Goal: Contribute content: Add original content to the website for others to see

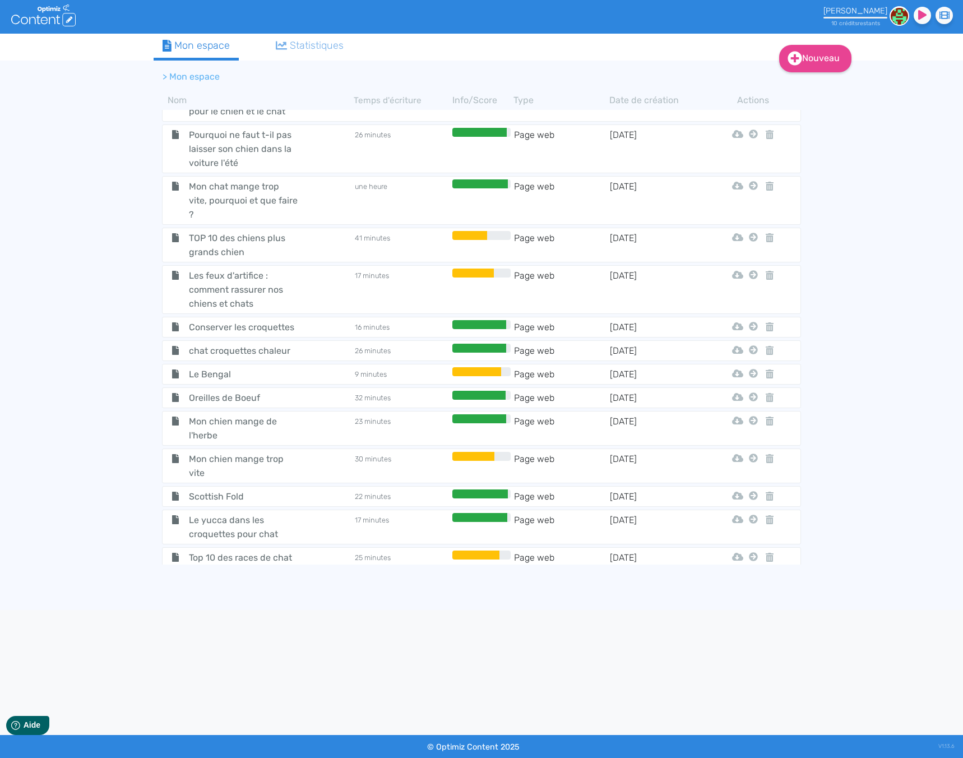
scroll to position [4109, 0]
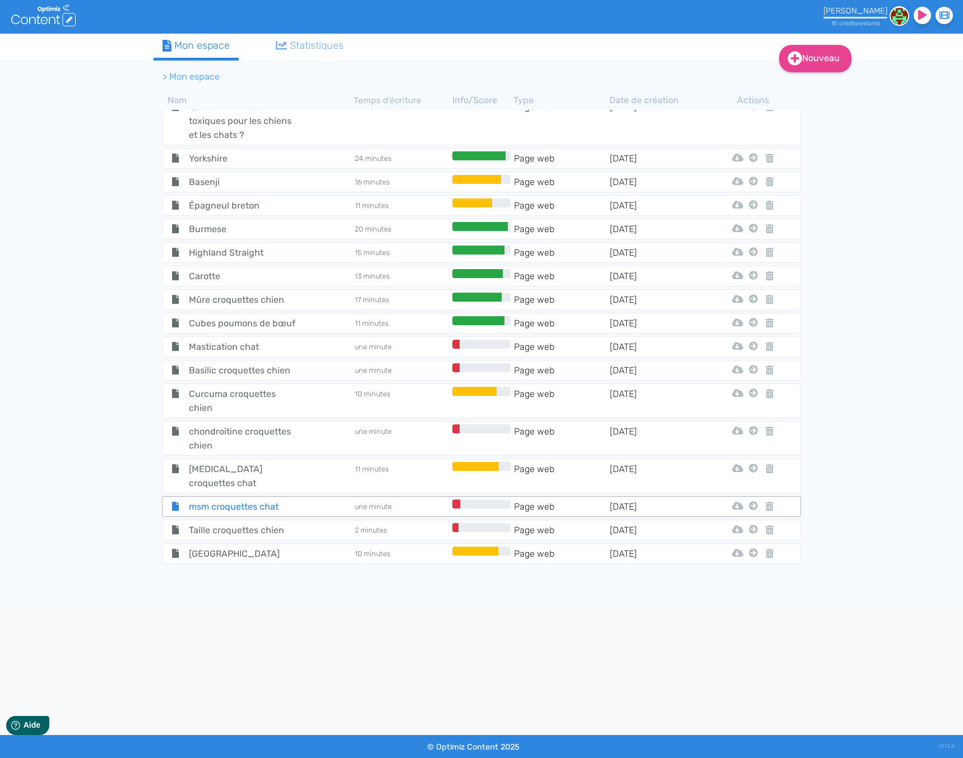
click at [265, 500] on span "msm croquettes chat" at bounding box center [244, 507] width 126 height 14
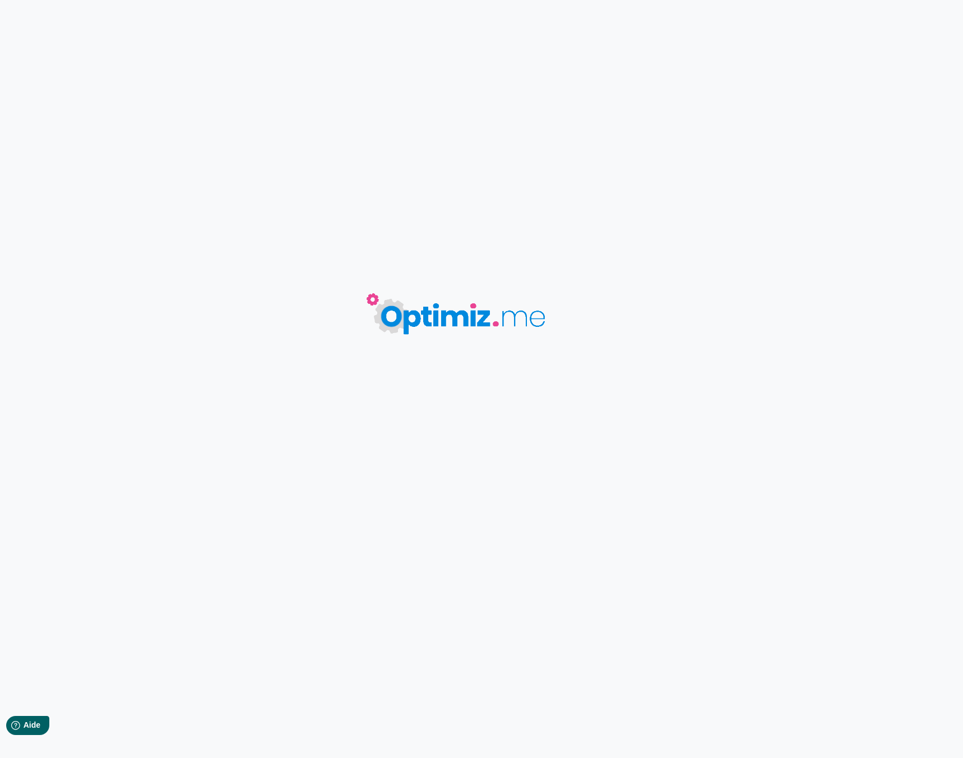
type input "msm croquettes chat"
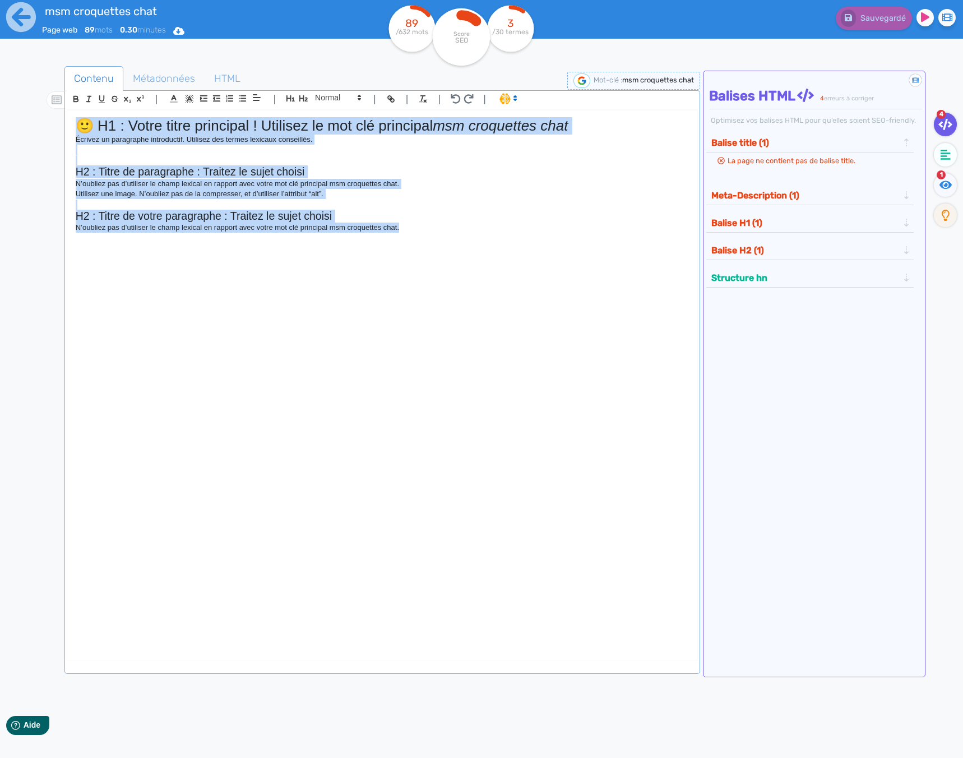
drag, startPoint x: 431, startPoint y: 316, endPoint x: 14, endPoint y: 85, distance: 476.6
click at [14, 85] on div "msm croquettes chat Page web 89 mots 0.30 minutes Html Pdf Word 89 /632 mots Sc…" at bounding box center [481, 414] width 963 height 829
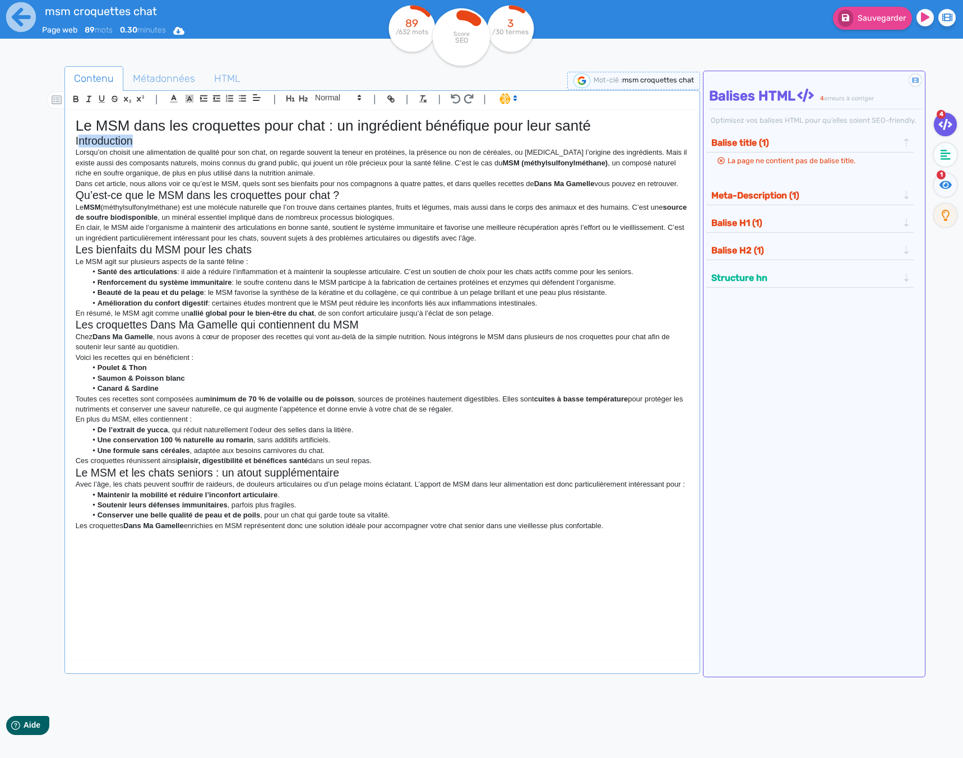
drag, startPoint x: 159, startPoint y: 142, endPoint x: 79, endPoint y: 141, distance: 79.6
click at [79, 141] on h2 "Introduction" at bounding box center [382, 141] width 613 height 13
click at [690, 182] on div "Le MSM dans les croquettes pour chat : un ingrédient bénéfique pour leur santé …" at bounding box center [382, 375] width 630 height 530
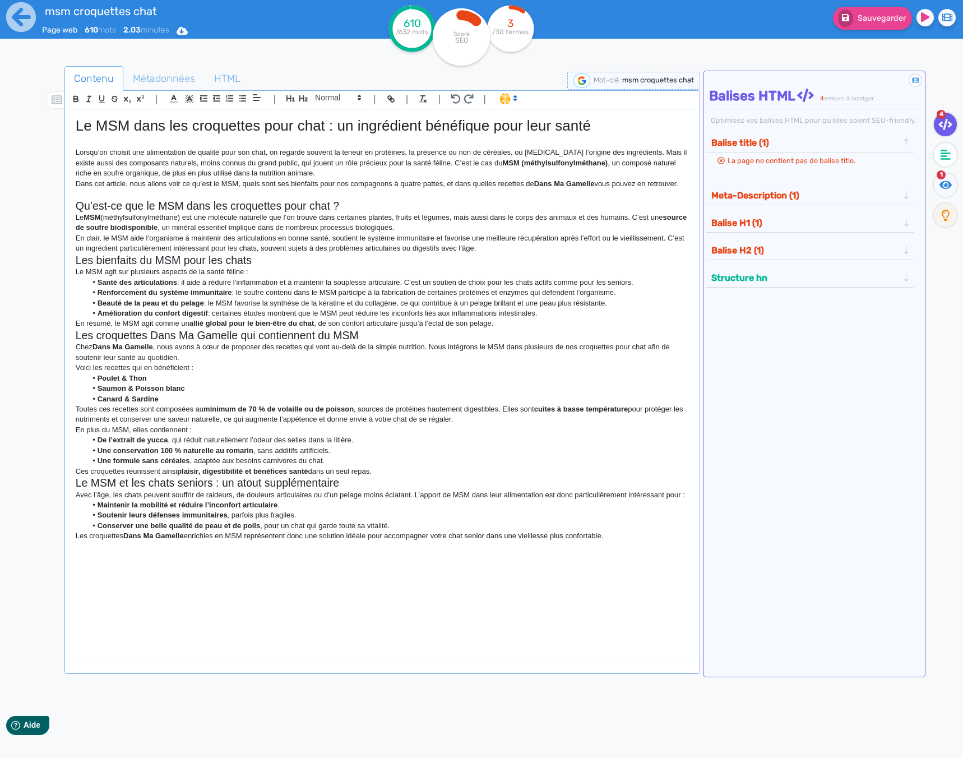
click at [500, 250] on p "En clair, le MSM aide l’organisme à maintenir des articulations en bonne santé,…" at bounding box center [382, 243] width 613 height 21
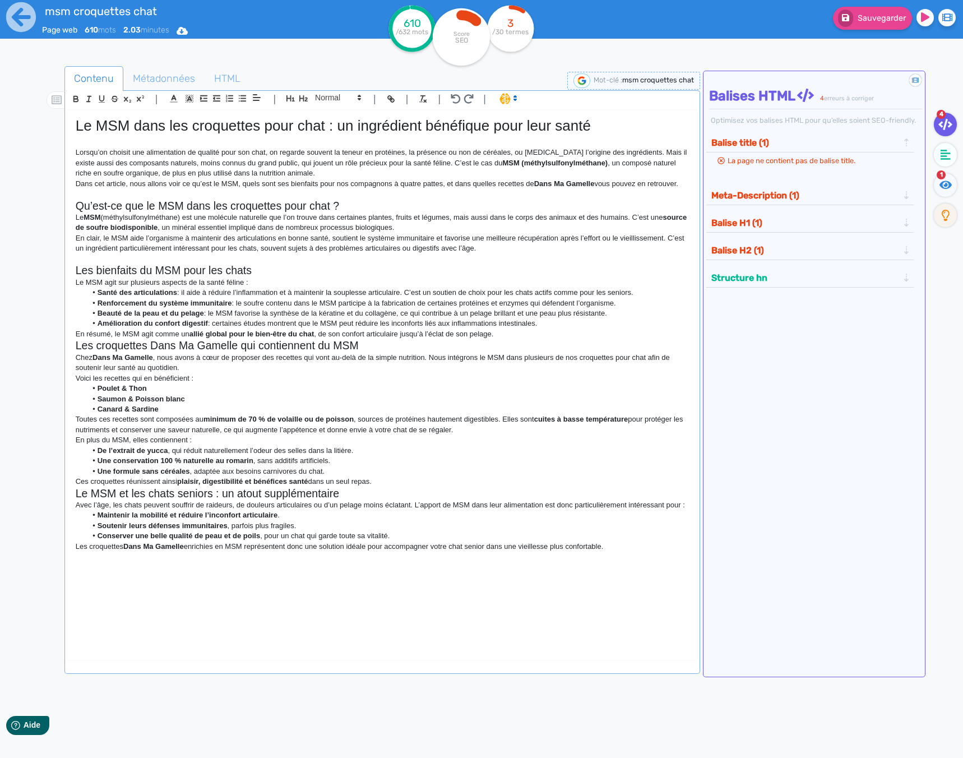
click at [524, 339] on h2 "Les croquettes Dans Ma Gamelle qui contiennent du MSM" at bounding box center [382, 345] width 613 height 13
click at [514, 336] on p "En résumé, le MSM agit comme un allié global pour le bien-être du chat , de son…" at bounding box center [382, 334] width 613 height 10
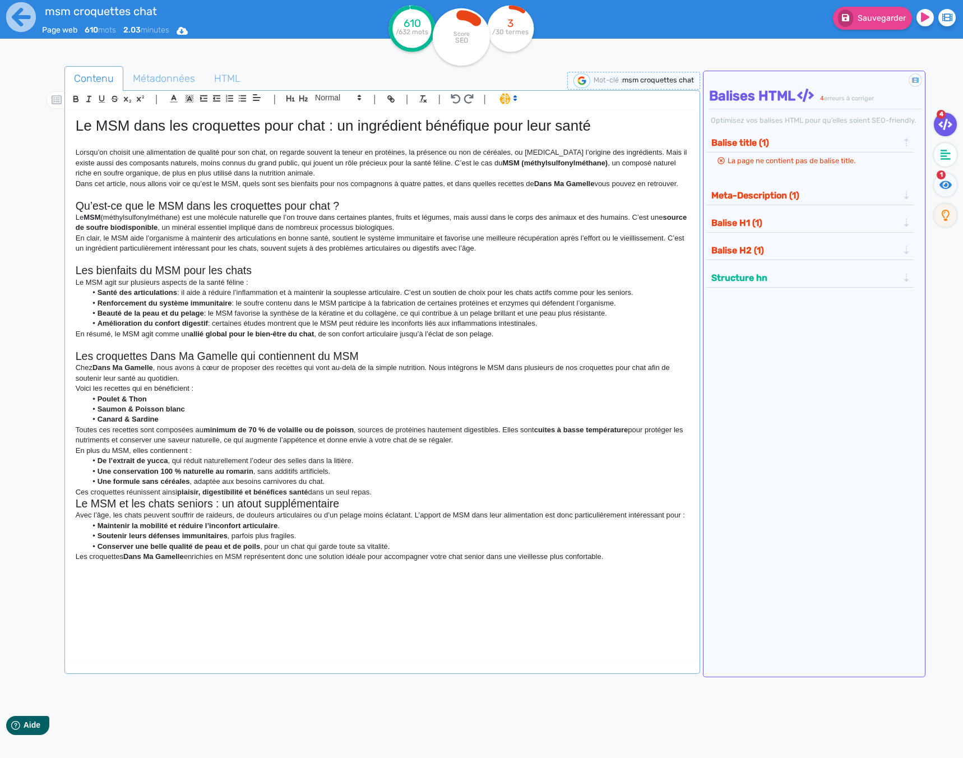
click at [381, 493] on p "Ces croquettes réunissent ainsi plaisir, digestibilité et bénéfices santé dans …" at bounding box center [382, 492] width 613 height 10
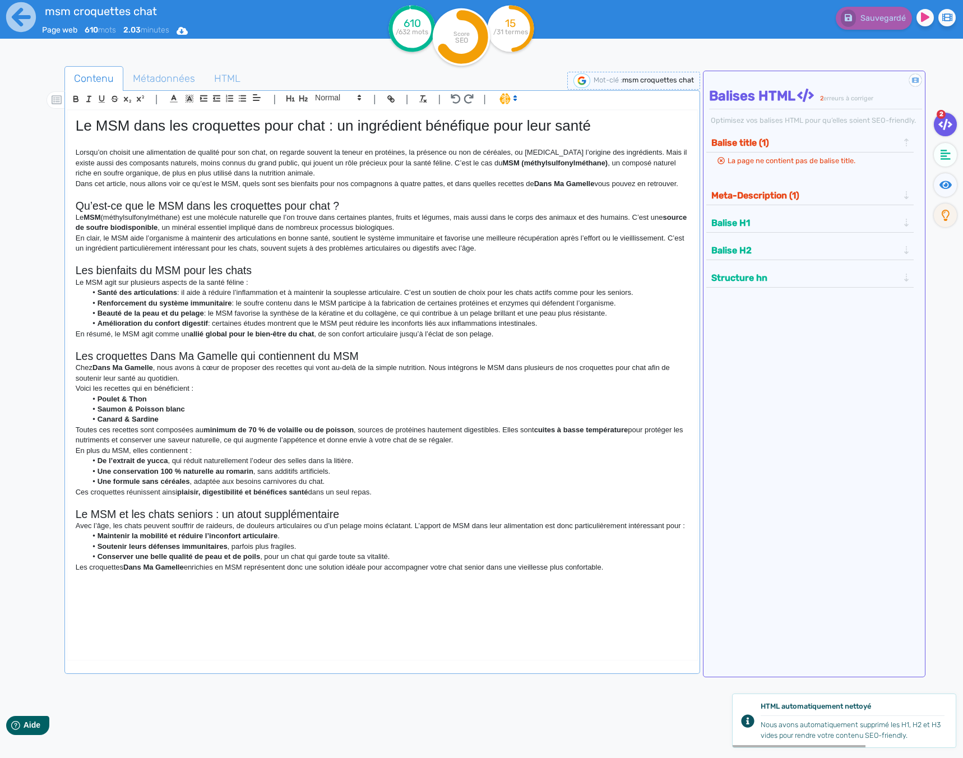
click at [631, 569] on p "Les croquettes Dans Ma Gamelle enrichies en MSM représentent donc une solution …" at bounding box center [382, 567] width 613 height 10
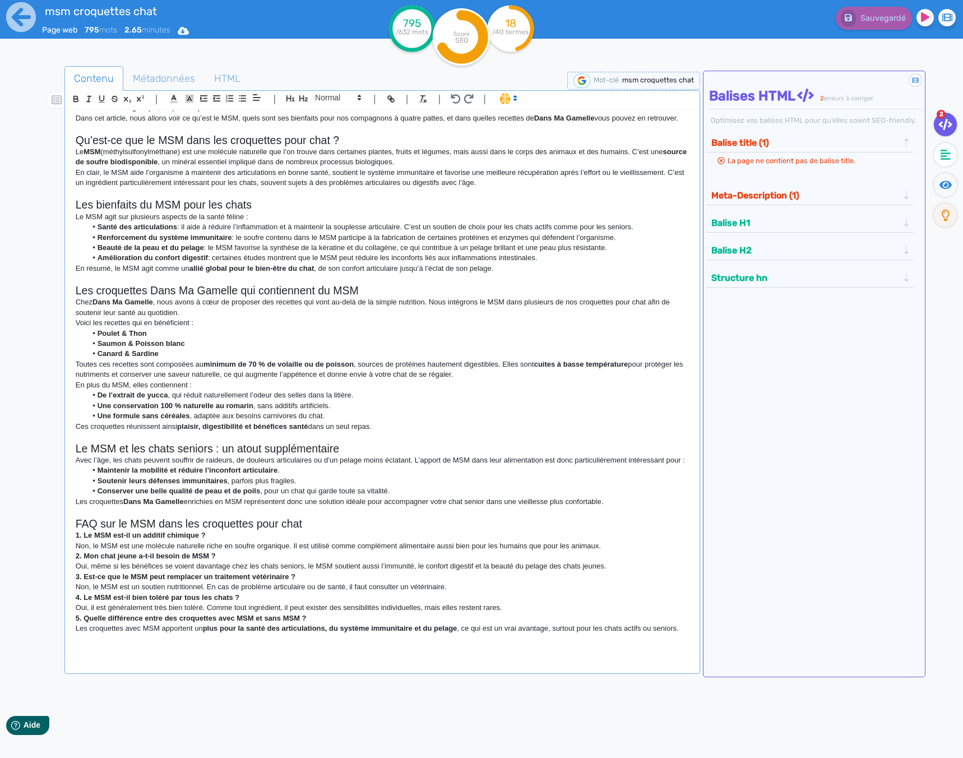
scroll to position [96, 0]
click at [609, 541] on p "Non, le MSM est une molécule naturelle riche en soufre organique. Il est utilis…" at bounding box center [382, 546] width 613 height 10
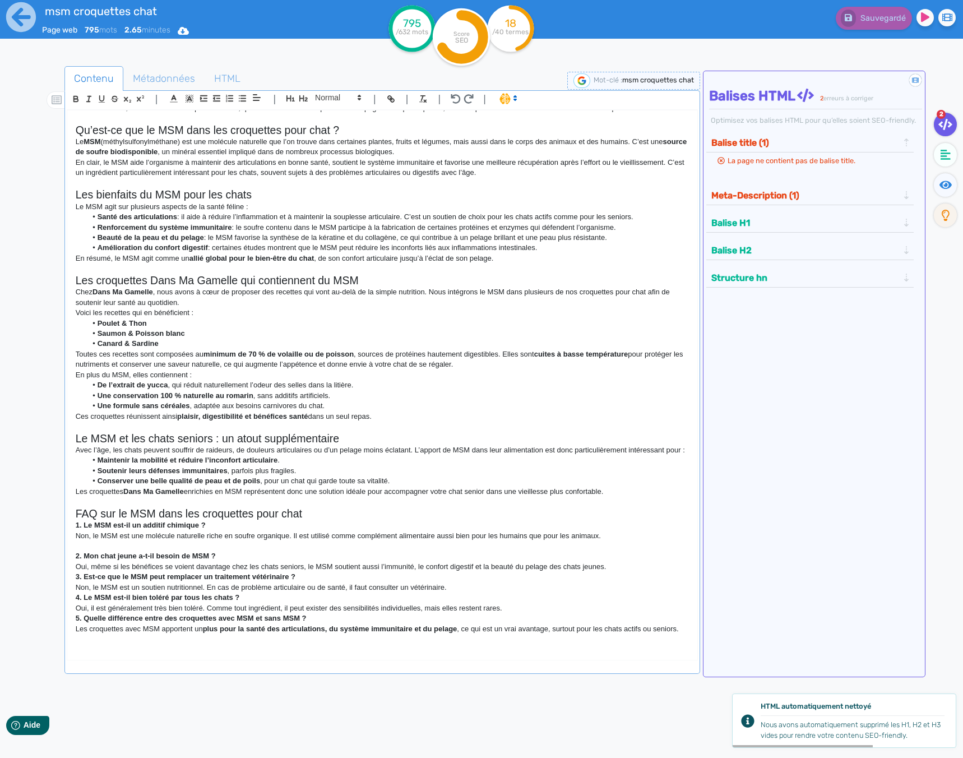
click at [611, 568] on p "Oui, même si les bénéfices se voient davantage chez les chats seniors, le MSM s…" at bounding box center [382, 567] width 613 height 10
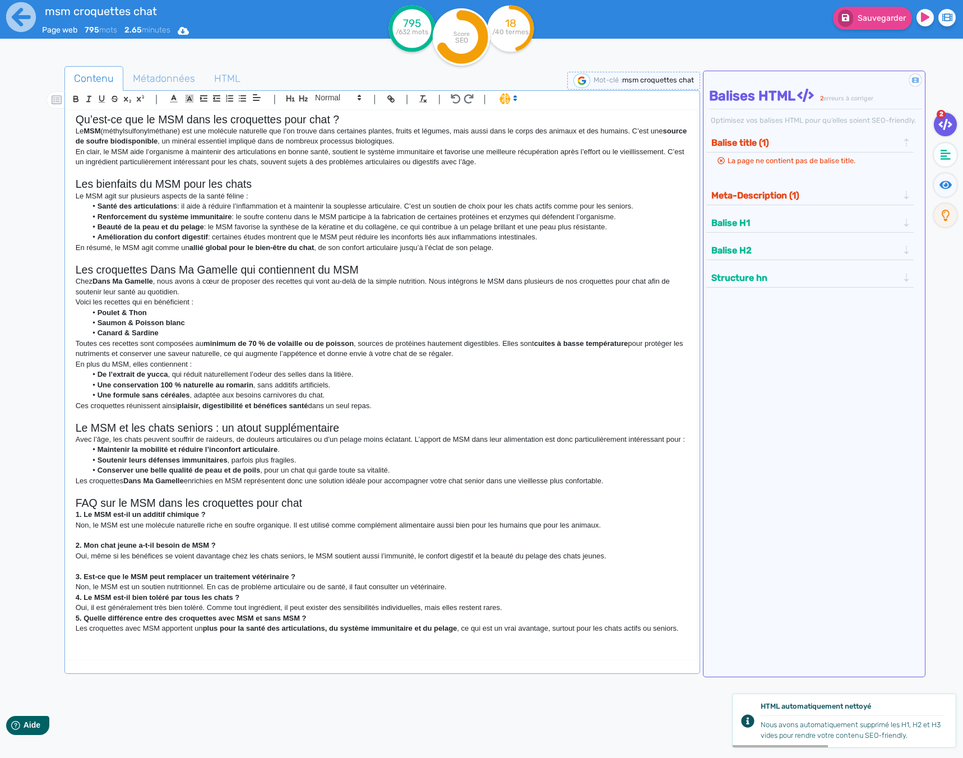
scroll to position [117, 0]
click at [459, 582] on p "Non, le MSM est un soutien nutritionnel. En cas de problème articulaire ou de s…" at bounding box center [382, 587] width 613 height 10
click at [108, 561] on p at bounding box center [382, 566] width 613 height 10
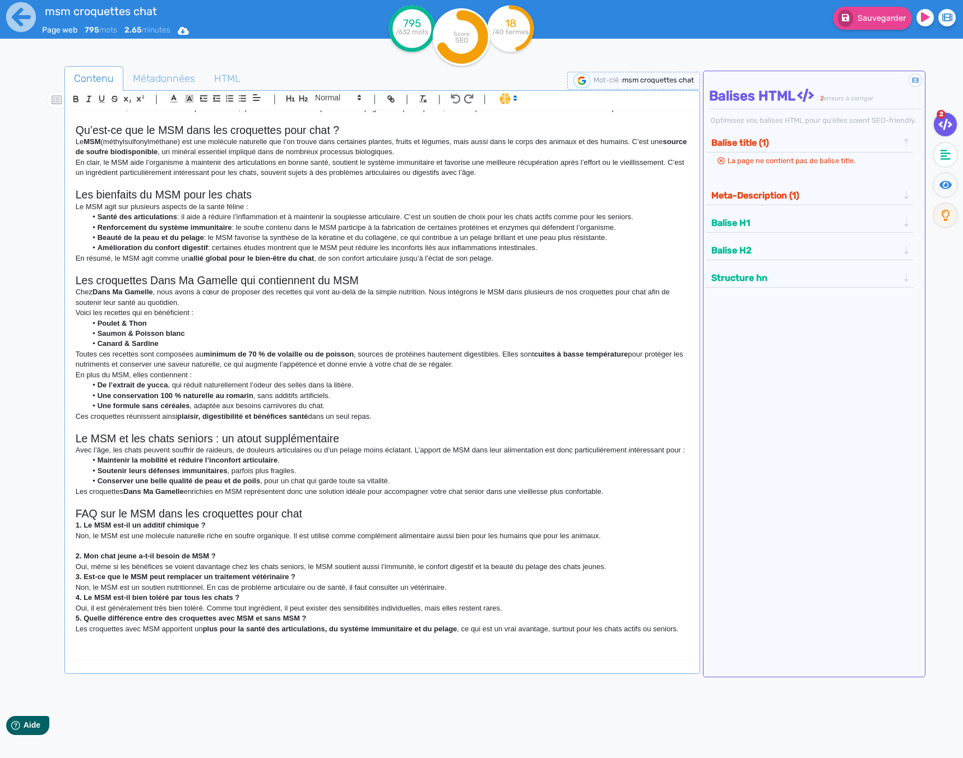
click at [103, 541] on p at bounding box center [382, 546] width 613 height 10
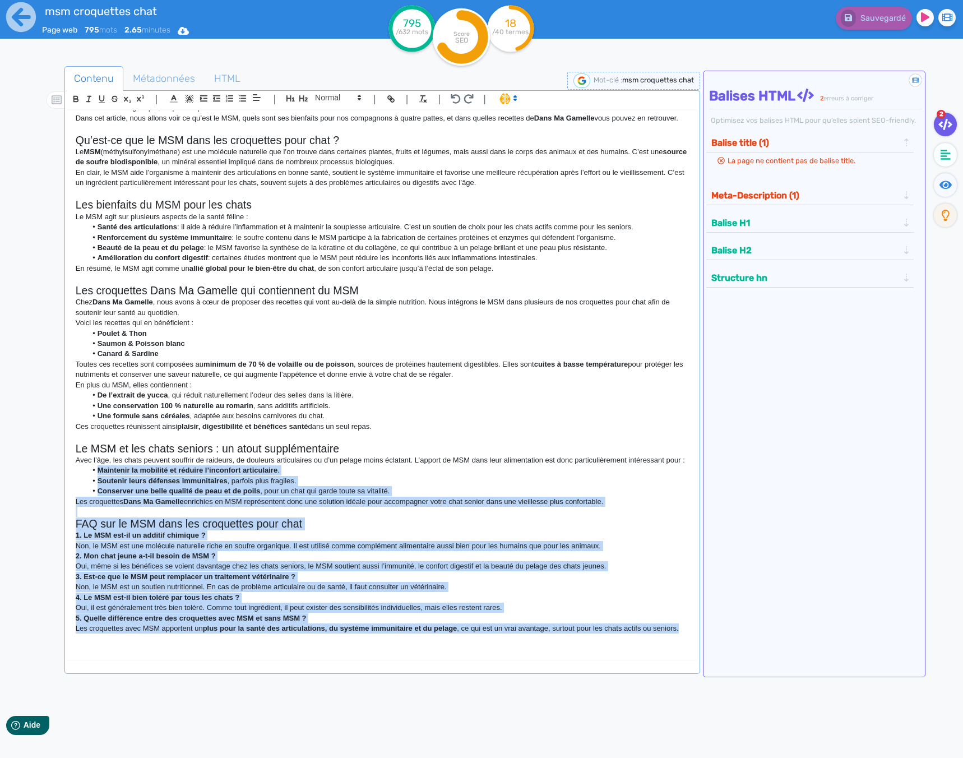
scroll to position [0, 0]
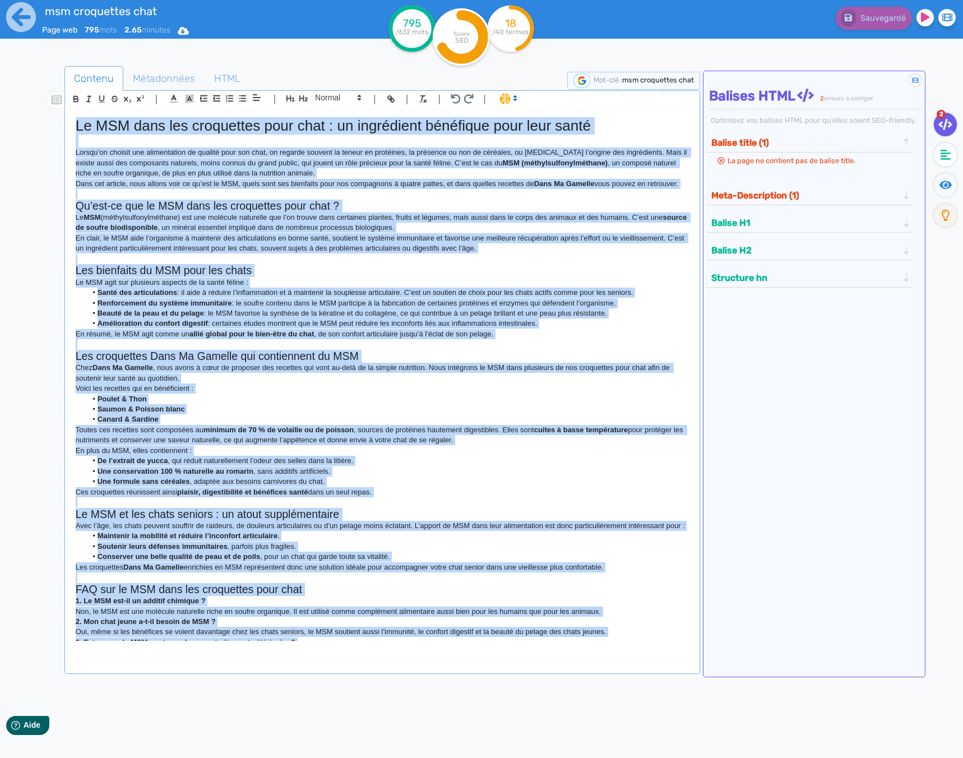
drag, startPoint x: 145, startPoint y: 638, endPoint x: 64, endPoint y: 118, distance: 526.1
click at [64, 118] on div "| | H3 H4 H5 H6 Normal | | | | Le MSM dans les croquettes pour chat : un ingréd…" at bounding box center [382, 382] width 636 height 584
copy div "Lo IPS dolo sit ametconsec adip elit : se doeiusmodt incididun utla etdo magna …"
click at [366, 377] on p "Chez Dans Ma Gamelle , nous avons à cœur de proposer des recettes qui vont au-d…" at bounding box center [382, 373] width 613 height 21
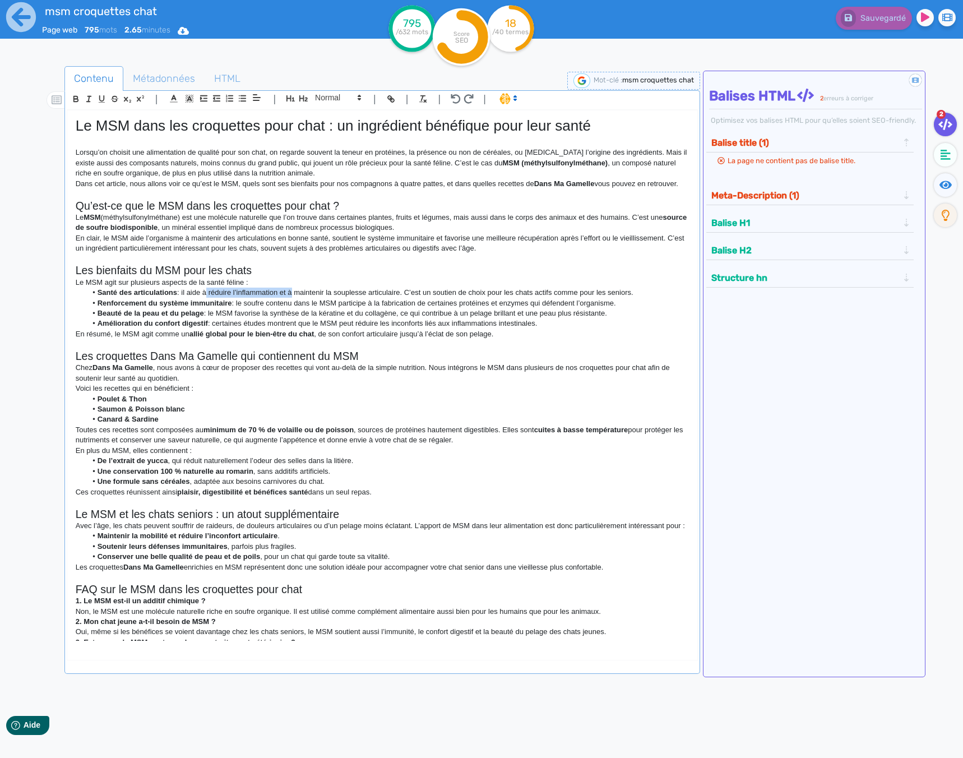
drag, startPoint x: 289, startPoint y: 302, endPoint x: 204, endPoint y: 305, distance: 85.3
click at [204, 298] on li "Santé des articulations : il aide à réduire l’inflammation et à maintenir la so…" at bounding box center [387, 293] width 603 height 10
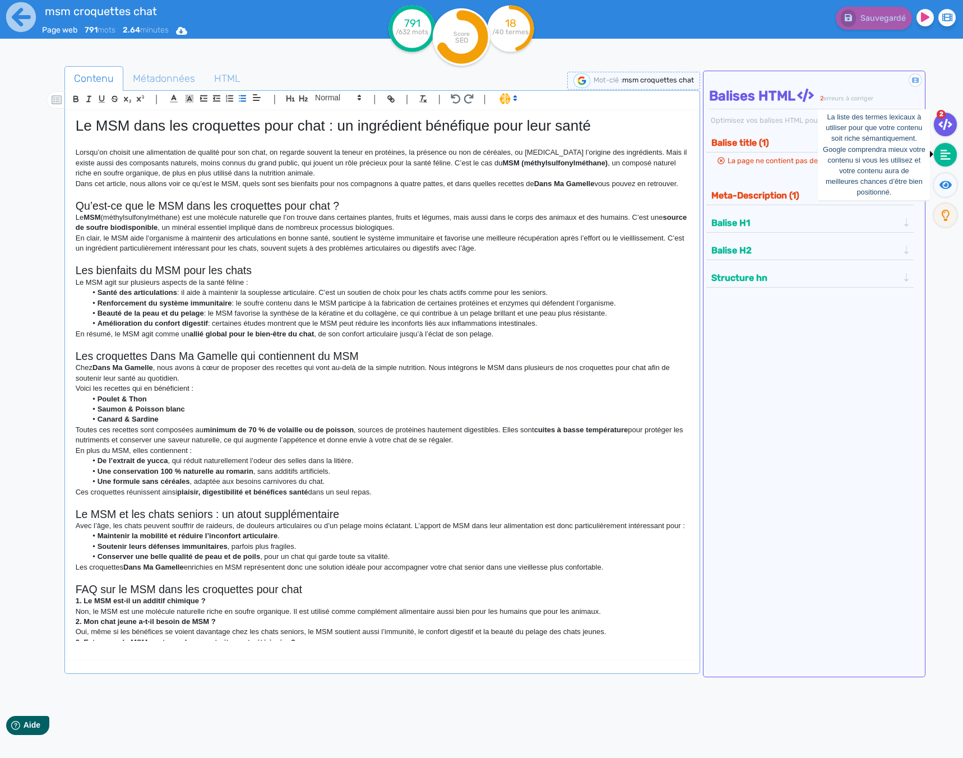
click at [942, 156] on icon at bounding box center [946, 155] width 10 height 10
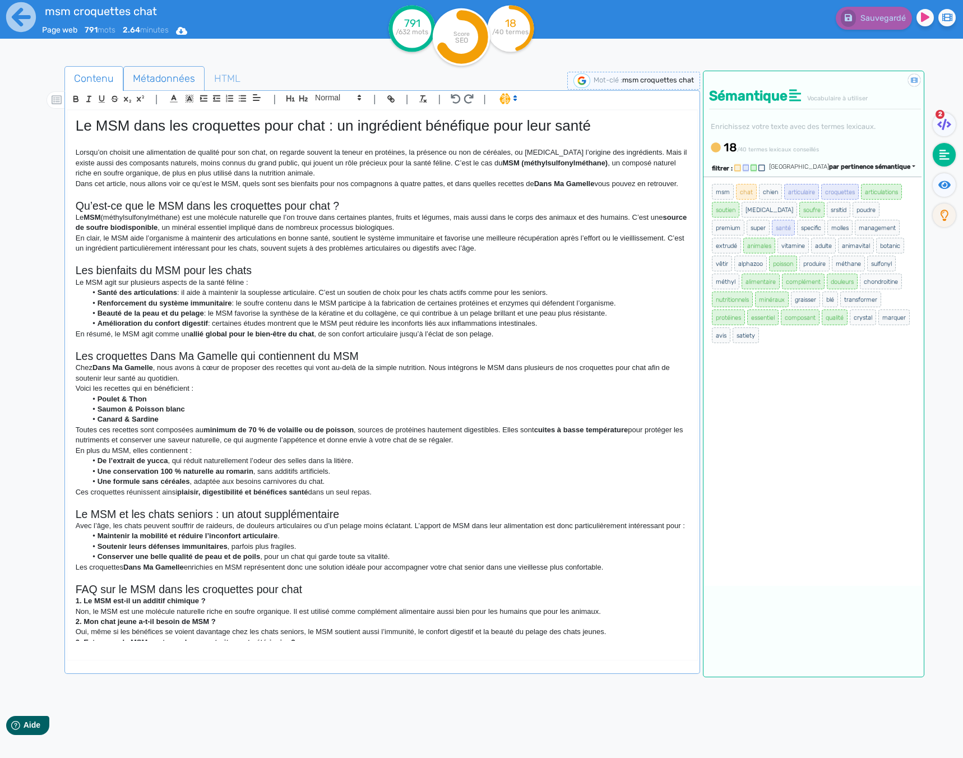
click at [149, 73] on span "Métadonnées" at bounding box center [164, 78] width 80 height 30
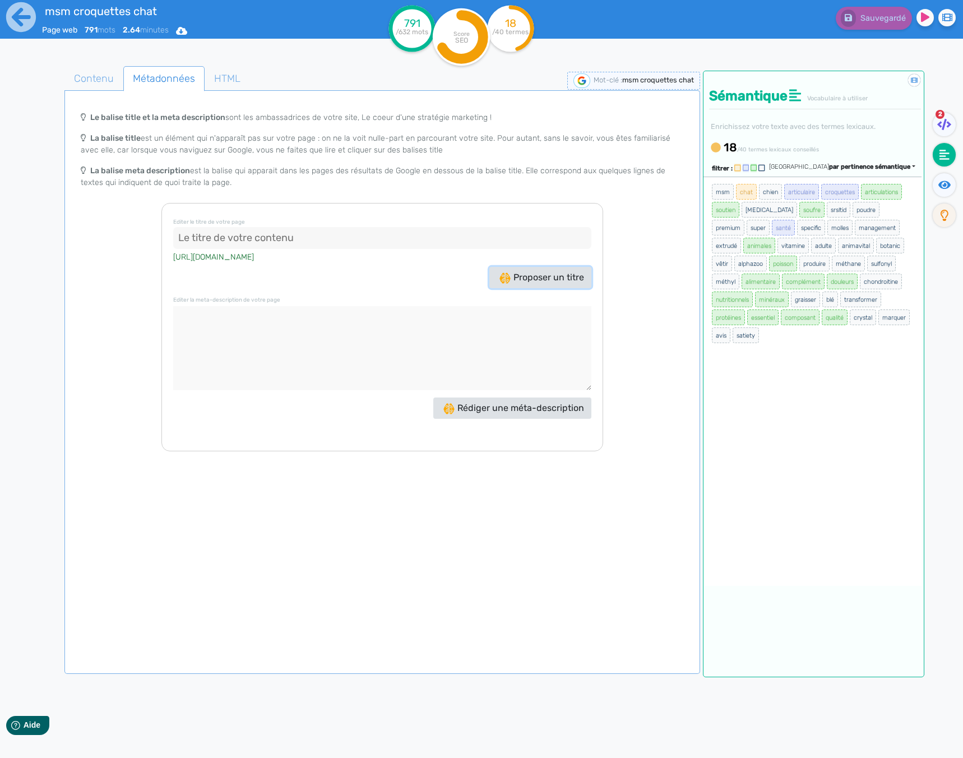
click at [537, 281] on span "Proposer un titre" at bounding box center [542, 277] width 85 height 11
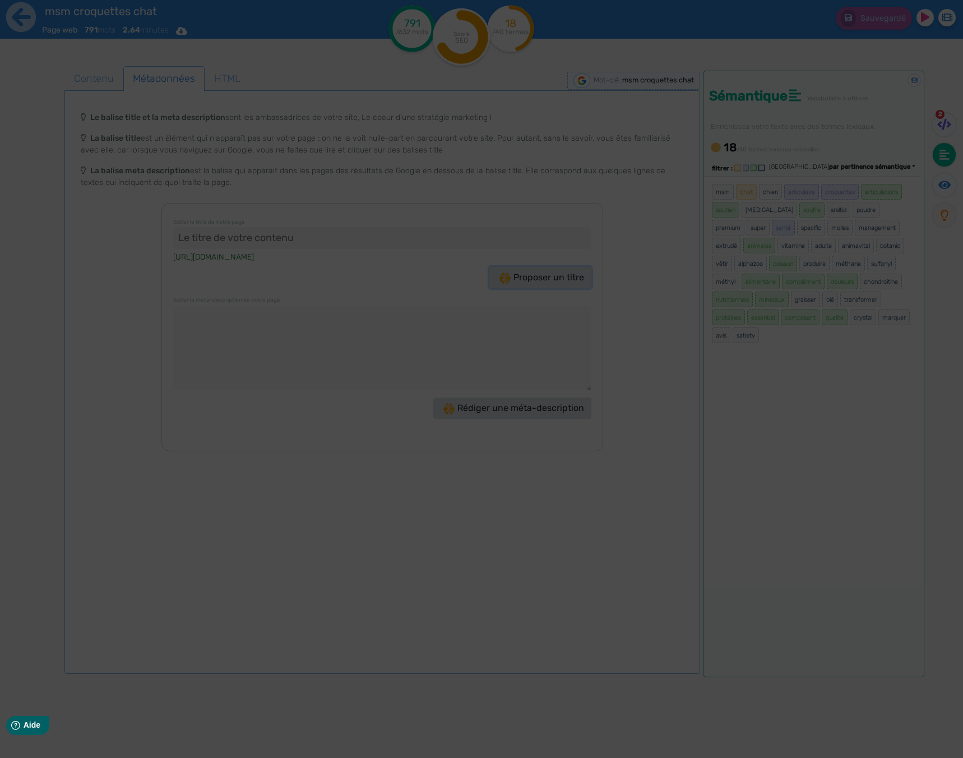
type input "MSM Croquettes Chat : Le meilleur choix pour leur santé !"
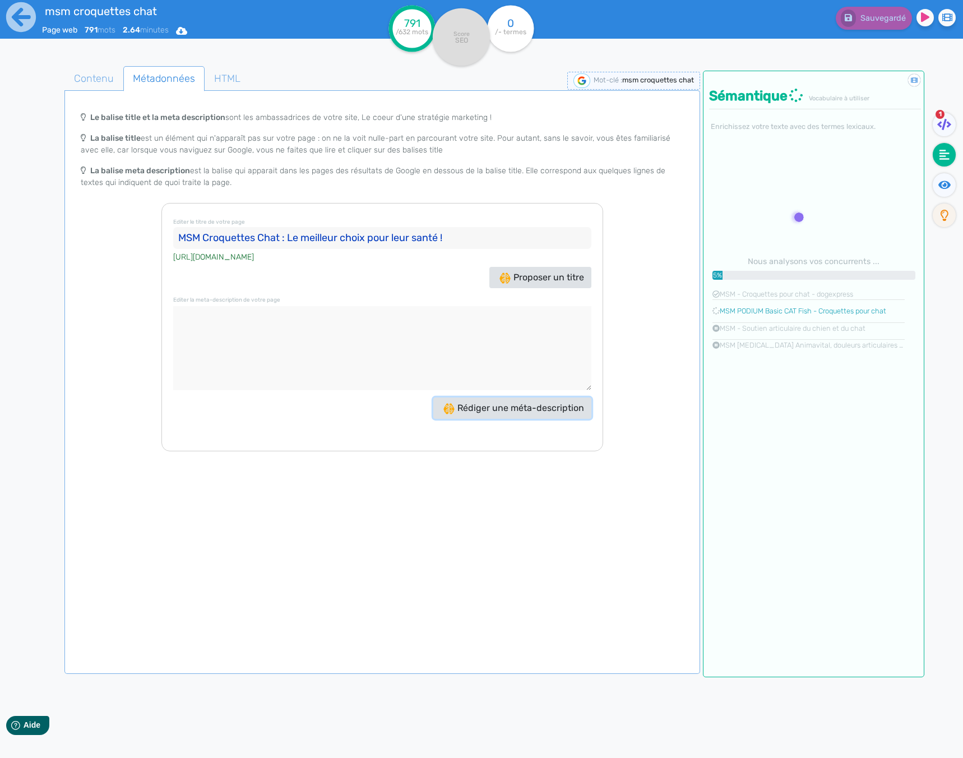
click at [514, 412] on span "Rédiger une méta-description" at bounding box center [514, 408] width 141 height 11
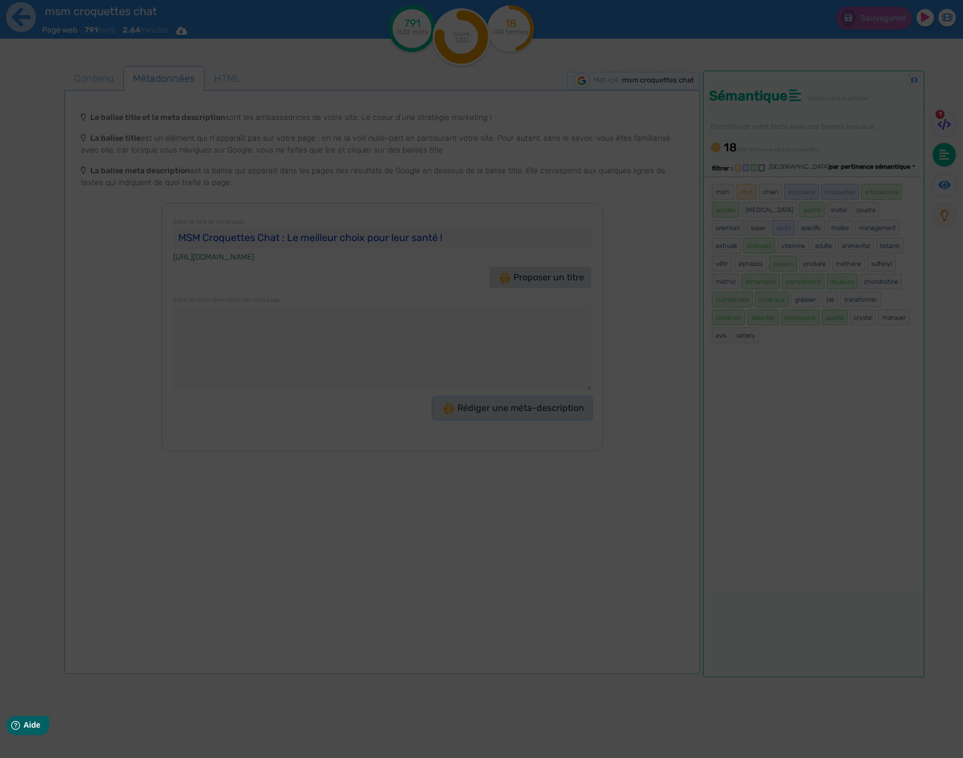
type textarea "Découvrez les croquettes pour chat enrichies en MSM : un ingrédient naturel qui…"
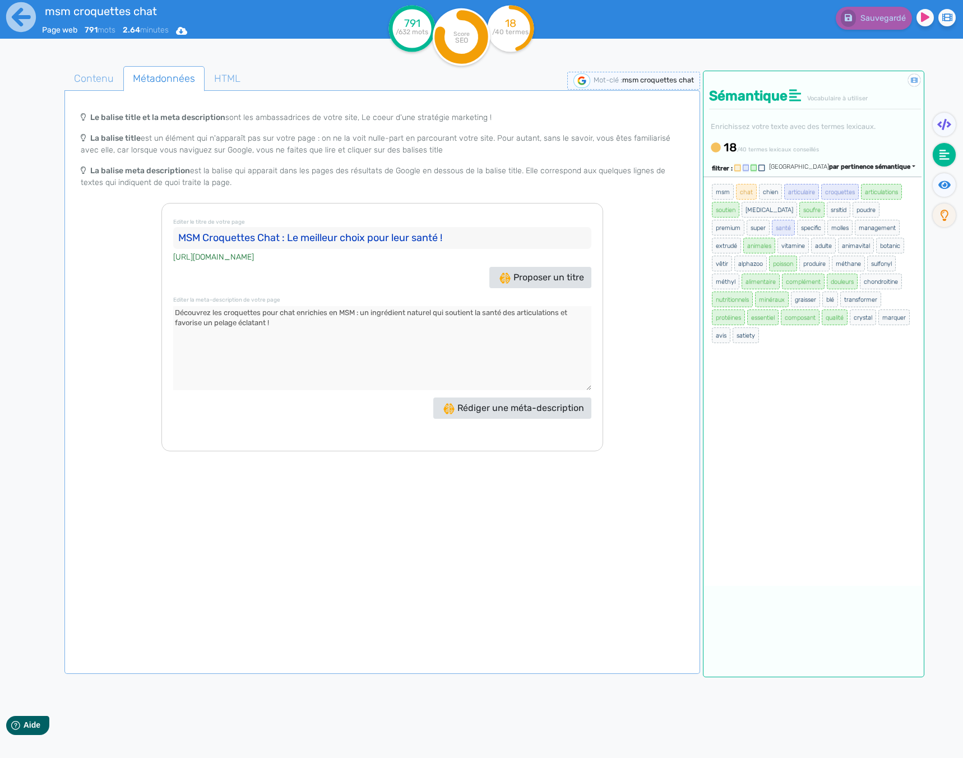
click at [414, 234] on input "MSM Croquettes Chat : Le meilleur choix pour leur santé !" at bounding box center [382, 238] width 418 height 22
drag, startPoint x: 344, startPoint y: 331, endPoint x: 89, endPoint y: 310, distance: 255.5
click at [89, 310] on div "Le balise title et la meta description sont les ambassadrices de votre site, Le…" at bounding box center [382, 278] width 631 height 345
